Goal: Task Accomplishment & Management: Manage account settings

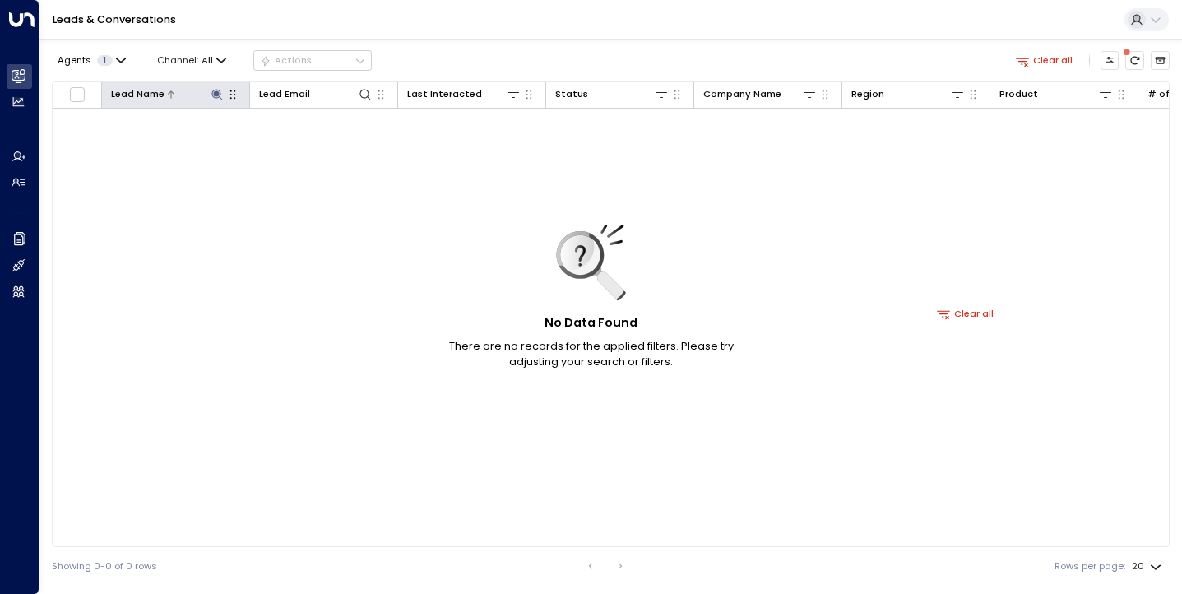
click at [162, 97] on div "Lead Name" at bounding box center [137, 94] width 53 height 16
click at [169, 95] on icon at bounding box center [171, 95] width 10 height 10
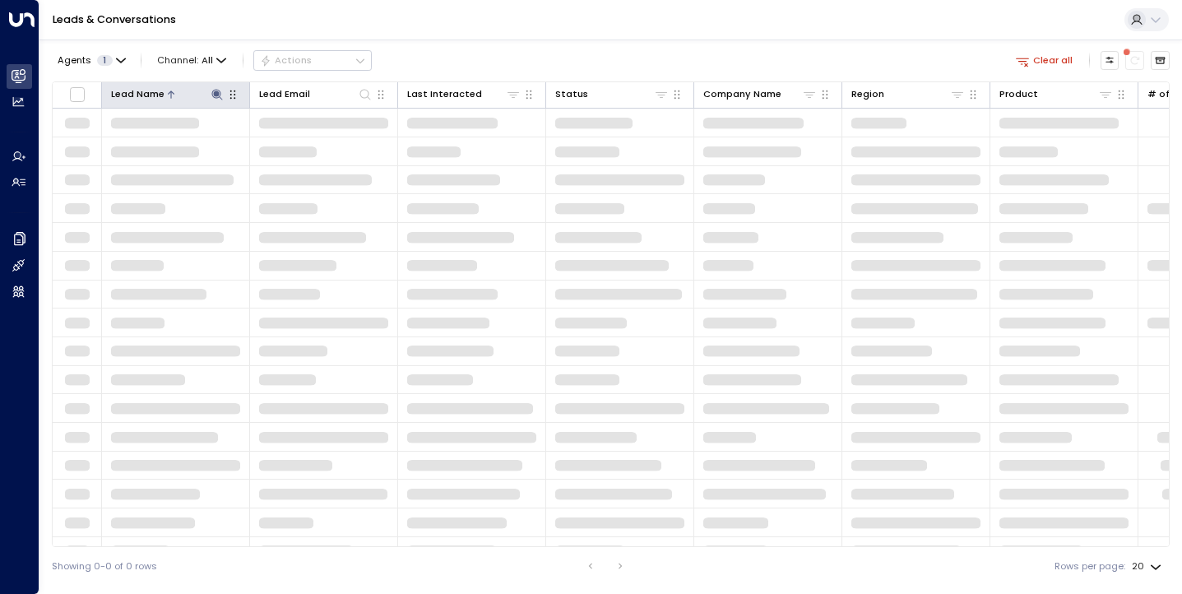
click at [213, 94] on icon at bounding box center [216, 94] width 11 height 11
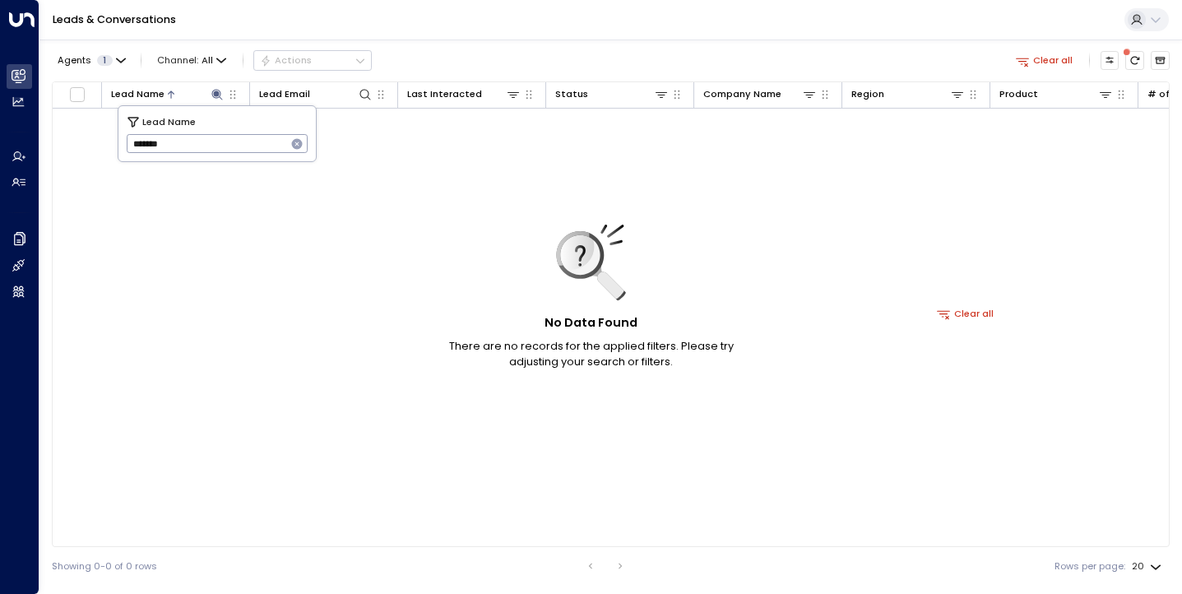
click at [299, 146] on icon "button" at bounding box center [297, 144] width 11 height 11
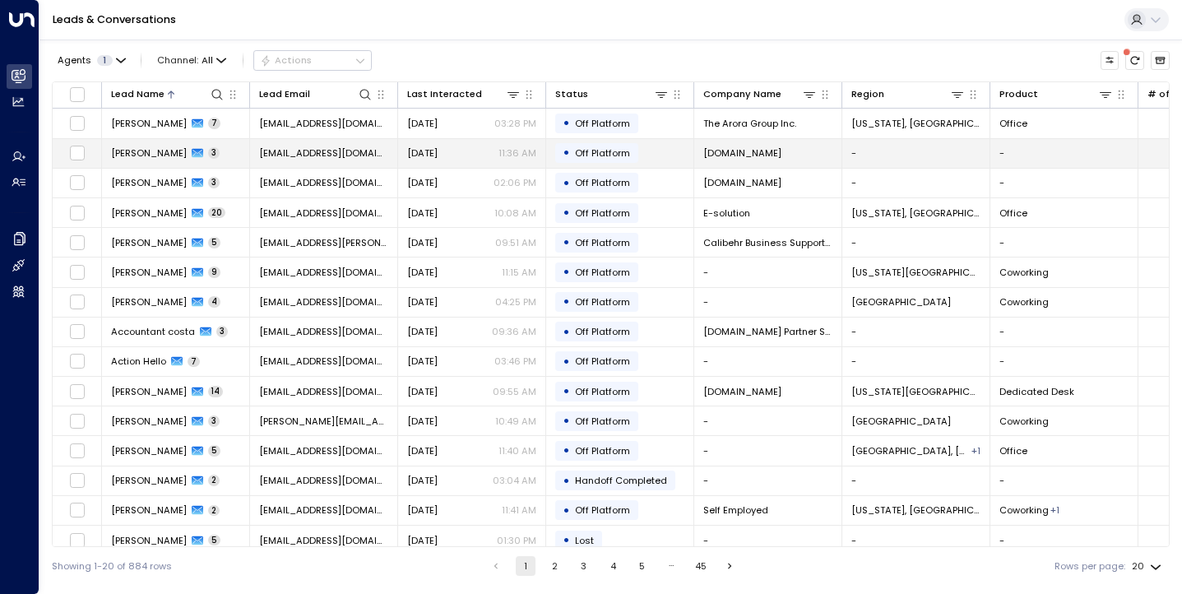
click at [346, 150] on span "[EMAIL_ADDRESS][DOMAIN_NAME]" at bounding box center [323, 152] width 129 height 13
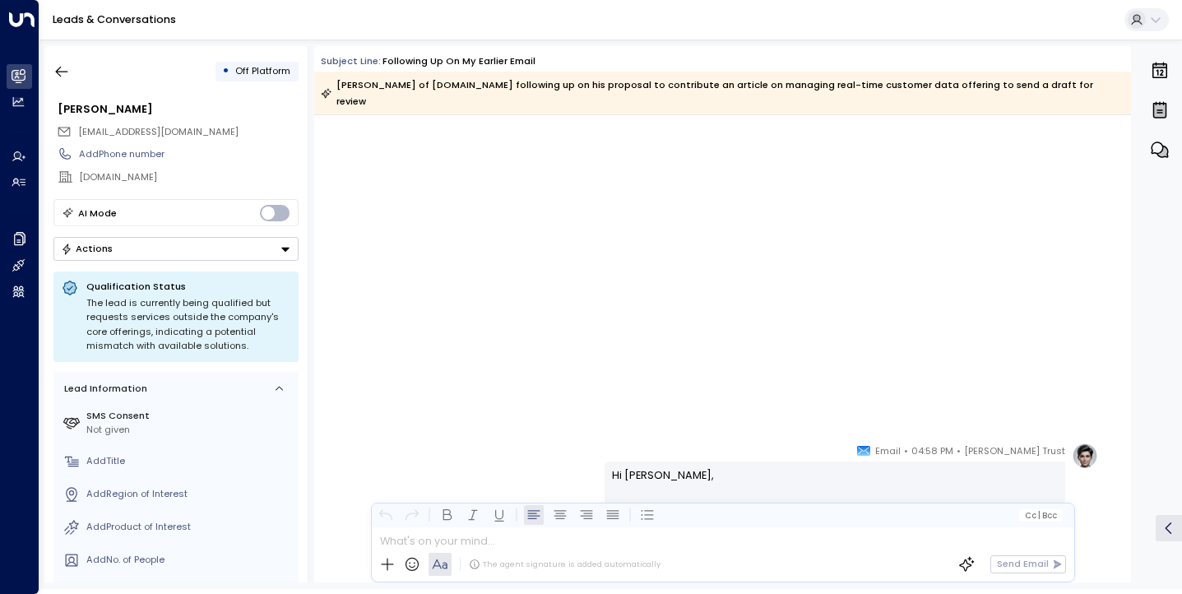
scroll to position [778, 0]
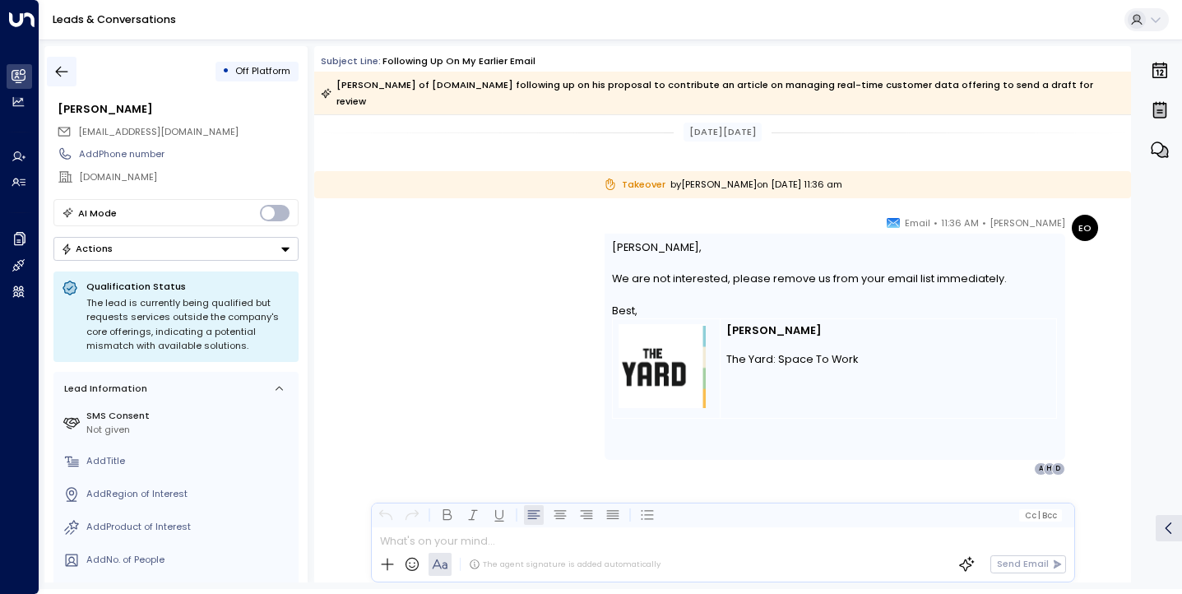
click at [67, 65] on icon "button" at bounding box center [61, 71] width 16 height 16
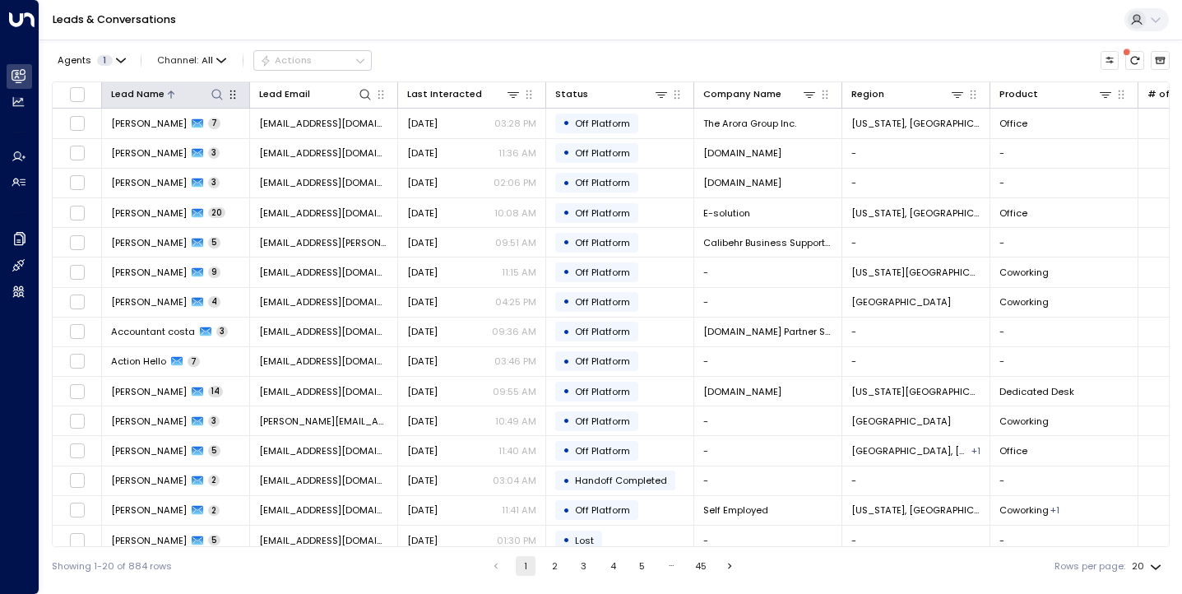
click at [221, 91] on icon at bounding box center [217, 94] width 13 height 13
type input "********"
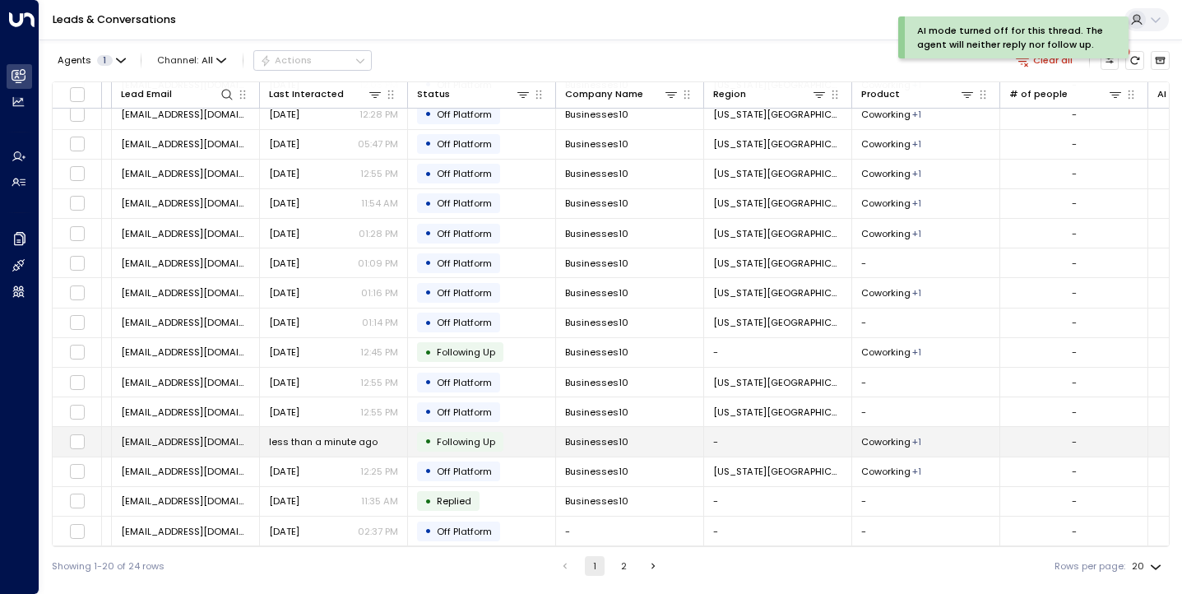
scroll to position [162, 0]
